Goal: Information Seeking & Learning: Learn about a topic

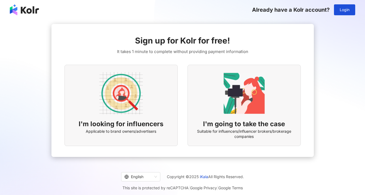
scroll to position [7, 0]
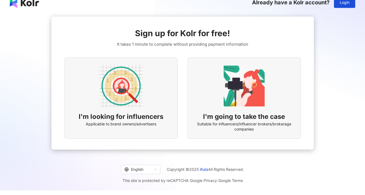
click at [138, 101] on img at bounding box center [120, 85] width 43 height 43
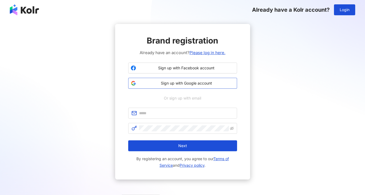
click at [187, 84] on span "Sign up with Google account" at bounding box center [186, 82] width 96 height 5
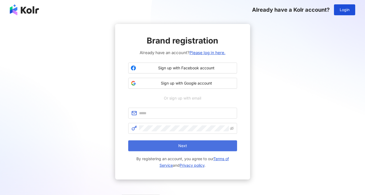
drag, startPoint x: 147, startPoint y: 144, endPoint x: 133, endPoint y: 141, distance: 14.7
click at [147, 144] on button "Next" at bounding box center [182, 145] width 109 height 11
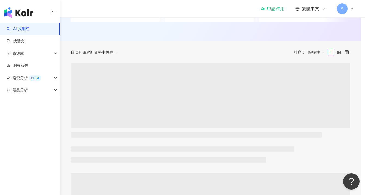
scroll to position [152, 0]
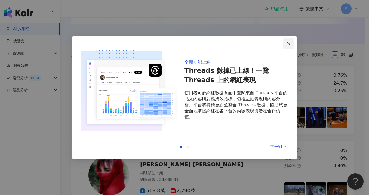
click at [288, 45] on icon "close" at bounding box center [288, 44] width 4 height 4
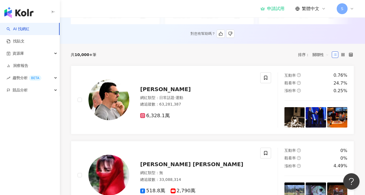
click at [317, 12] on div "申請試用 繁體中文 S" at bounding box center [307, 8] width 94 height 11
click at [317, 7] on span "繁體中文" at bounding box center [309, 9] width 17 height 6
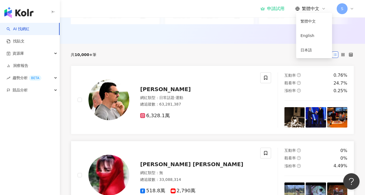
click at [311, 186] on img at bounding box center [315, 192] width 20 height 20
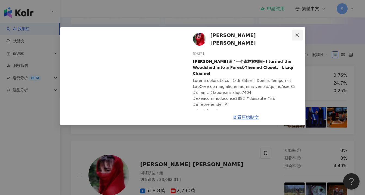
click at [295, 38] on button "Close" at bounding box center [296, 35] width 11 height 11
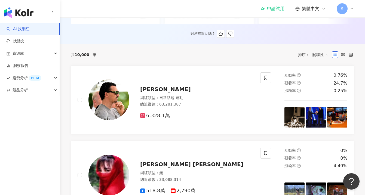
click at [309, 35] on div "對您有幫助嗎？" at bounding box center [212, 34] width 283 height 8
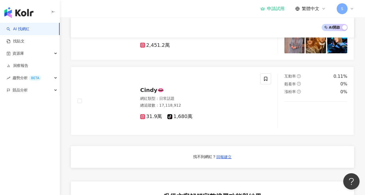
scroll to position [0, 0]
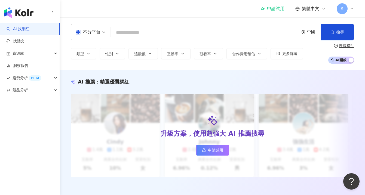
click at [307, 33] on div "中國" at bounding box center [314, 32] width 14 height 5
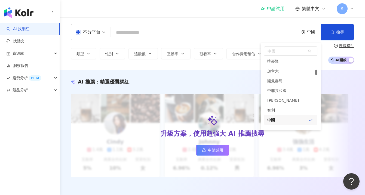
click at [307, 33] on div "中國" at bounding box center [314, 32] width 14 height 5
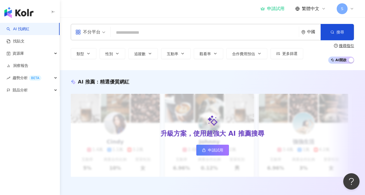
click at [307, 33] on div "中國" at bounding box center [314, 32] width 14 height 5
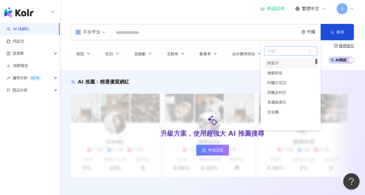
scroll to position [0, 0]
click at [288, 63] on div "不限區域" at bounding box center [290, 62] width 53 height 10
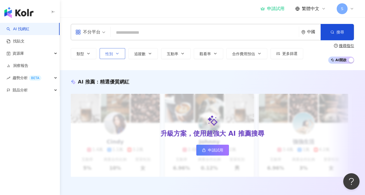
click at [108, 54] on span "性別" at bounding box center [109, 54] width 8 height 4
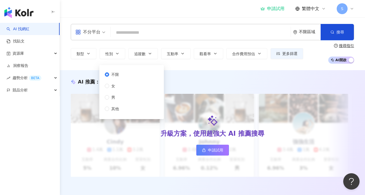
click at [102, 36] on span "不分平台" at bounding box center [90, 32] width 30 height 9
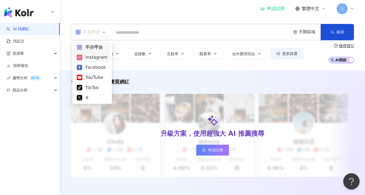
click at [99, 59] on div "Instagram" at bounding box center [92, 57] width 31 height 7
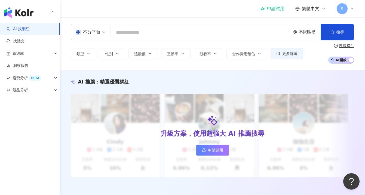
click at [202, 31] on input "search" at bounding box center [200, 32] width 175 height 10
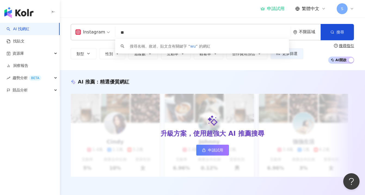
type input "*"
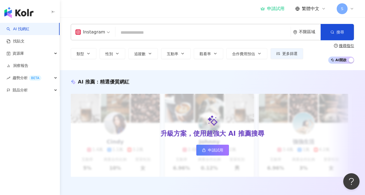
type input "*"
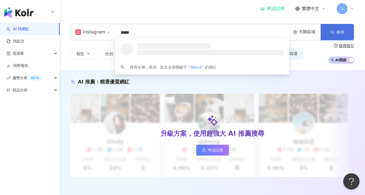
type input "*****"
click at [337, 30] on span "搜尋" at bounding box center [340, 32] width 8 height 4
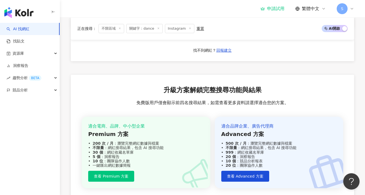
scroll to position [510, 0]
